Goal: Task Accomplishment & Management: Manage account settings

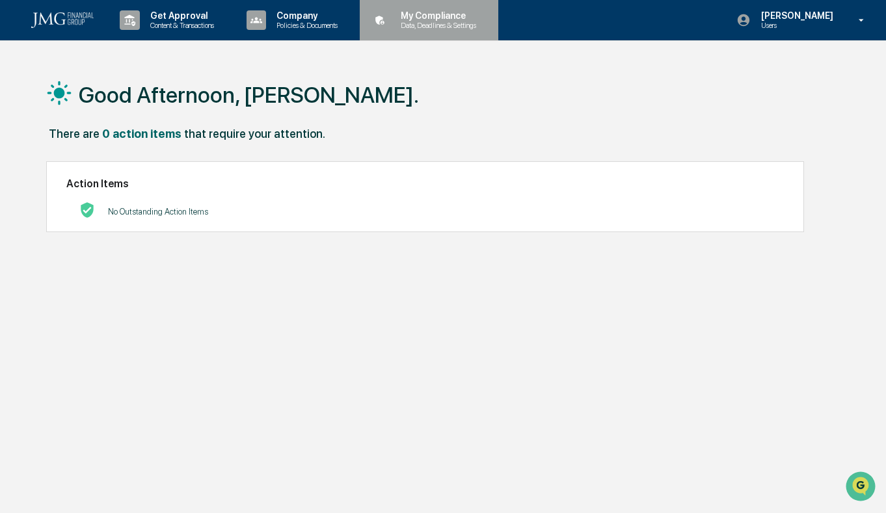
click at [390, 14] on icon at bounding box center [380, 20] width 20 height 20
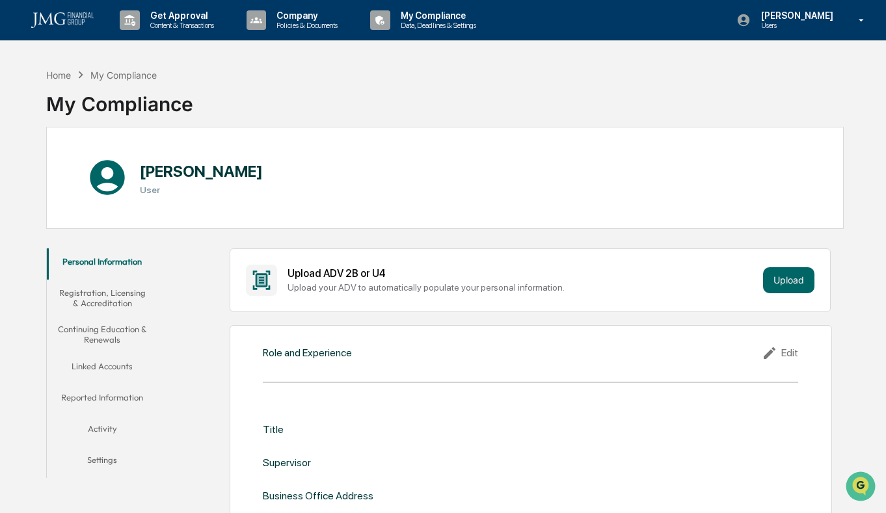
click at [112, 363] on button "Linked Accounts" at bounding box center [102, 368] width 111 height 31
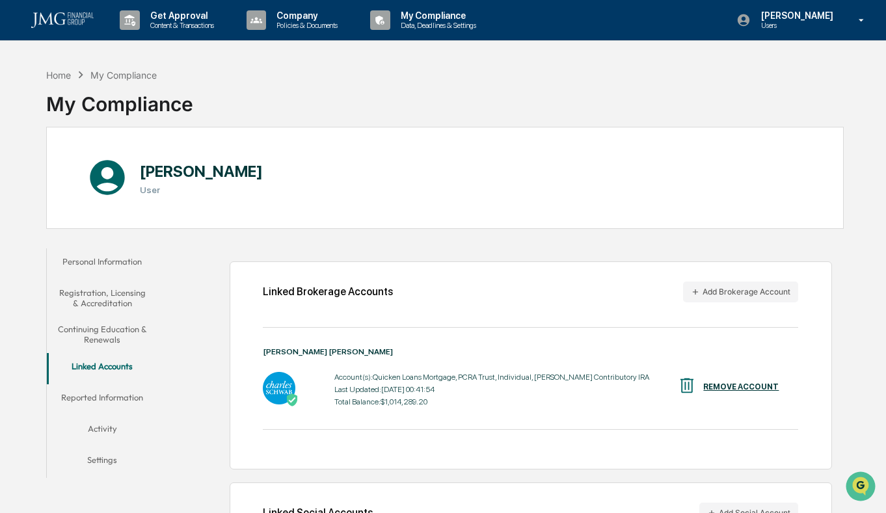
scroll to position [83, 0]
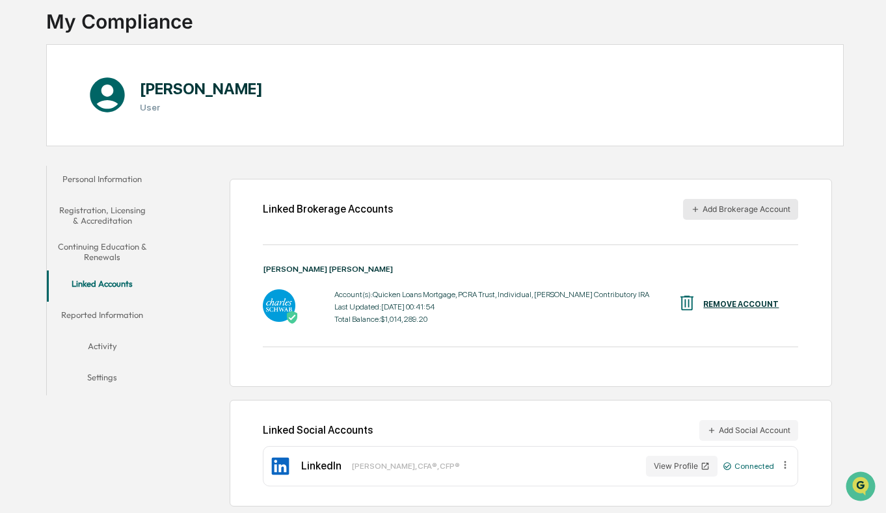
click at [736, 208] on button "Add Brokerage Account" at bounding box center [740, 209] width 115 height 21
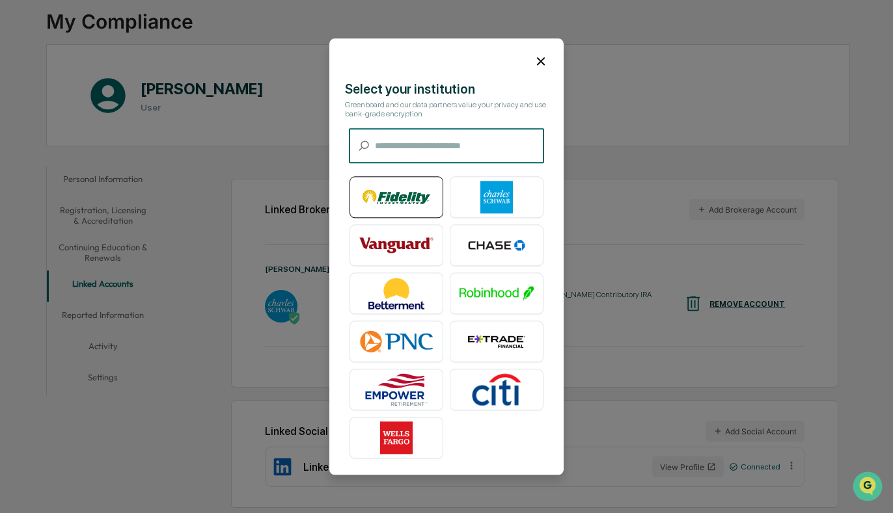
click at [391, 198] on img at bounding box center [396, 197] width 74 height 33
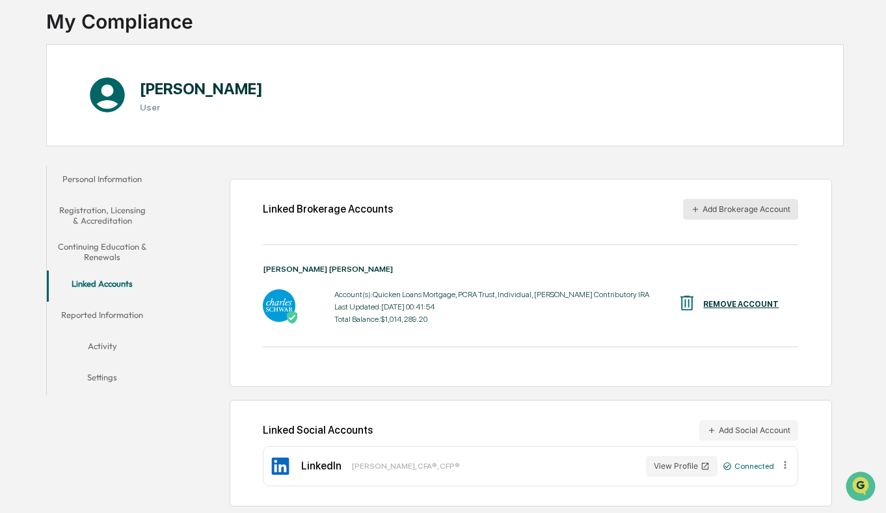
click at [705, 209] on button "Add Brokerage Account" at bounding box center [740, 209] width 115 height 21
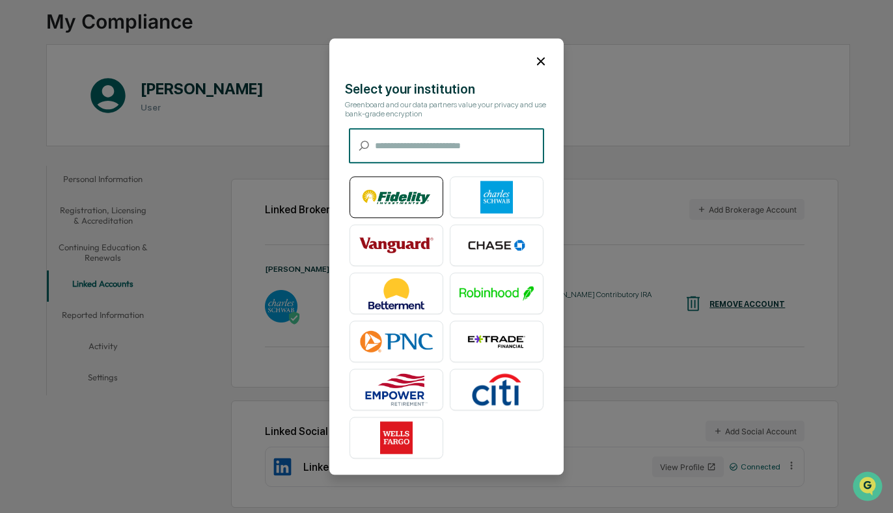
click at [394, 195] on img at bounding box center [396, 197] width 74 height 33
